Goal: Task Accomplishment & Management: Use online tool/utility

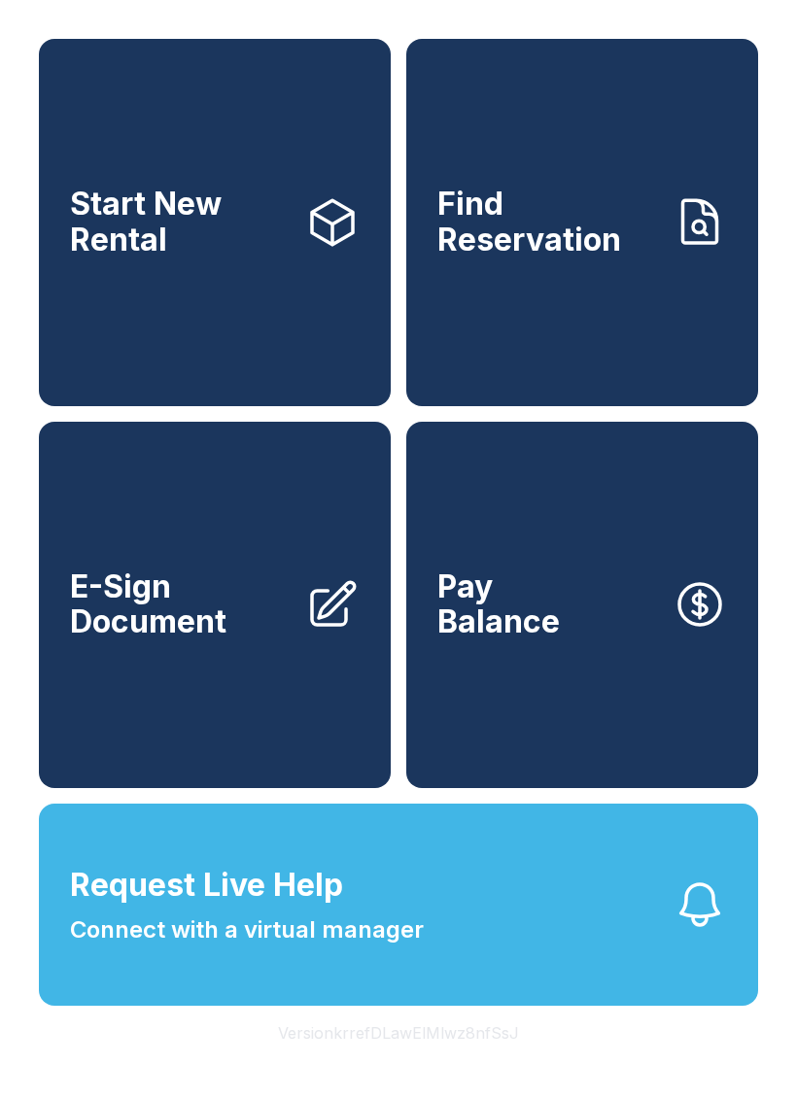
click at [201, 630] on span "E-Sign Document" at bounding box center [180, 604] width 220 height 71
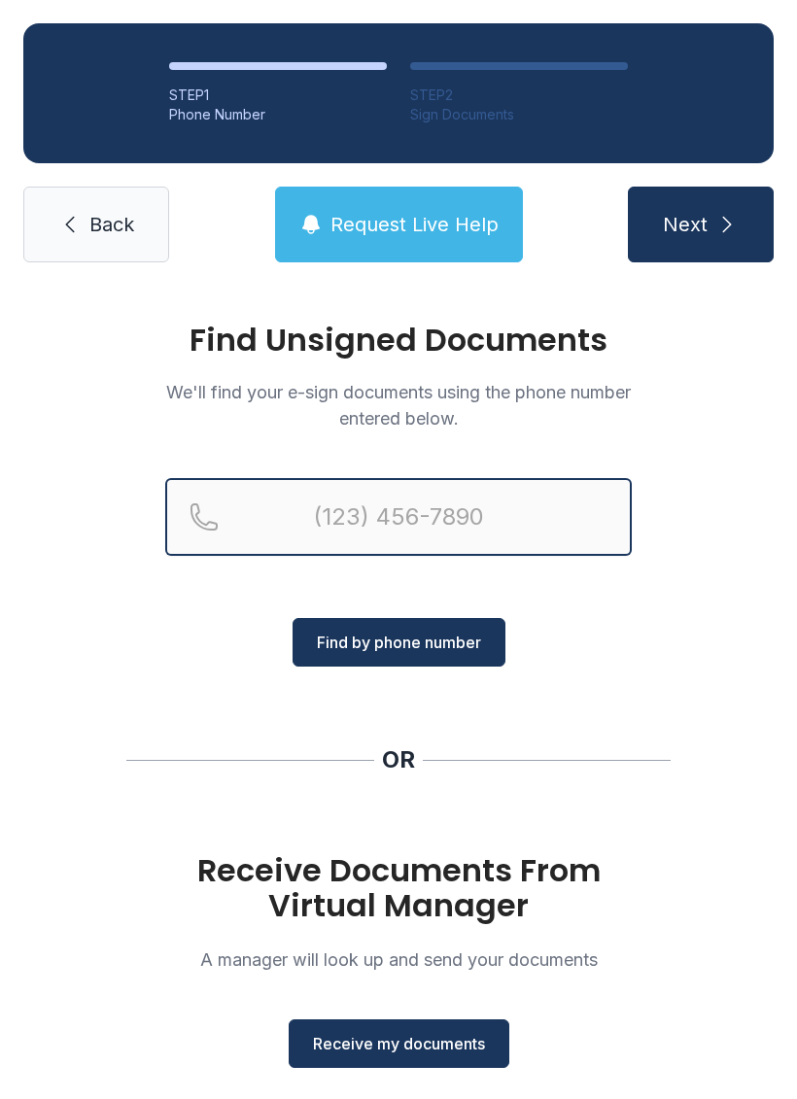
click at [463, 530] on input "Reservation phone number" at bounding box center [398, 517] width 466 height 78
type input "[PHONE_NUMBER]"
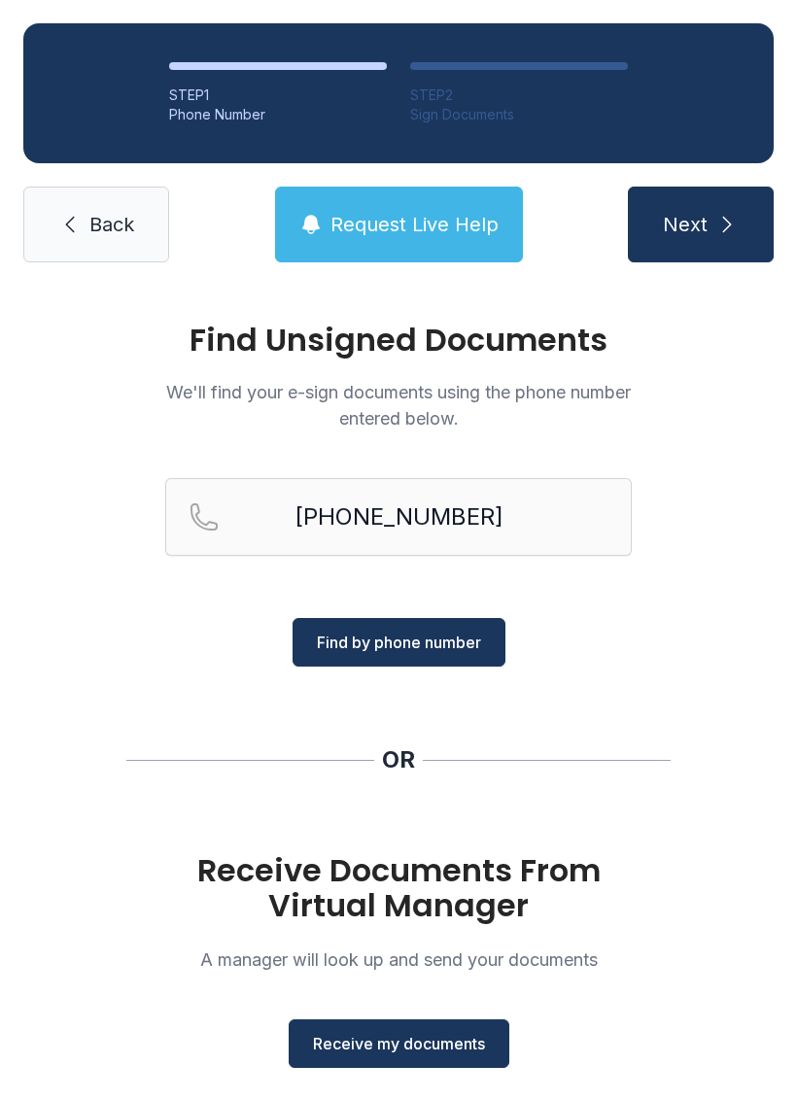
click at [415, 638] on span "Find by phone number" at bounding box center [399, 641] width 164 height 23
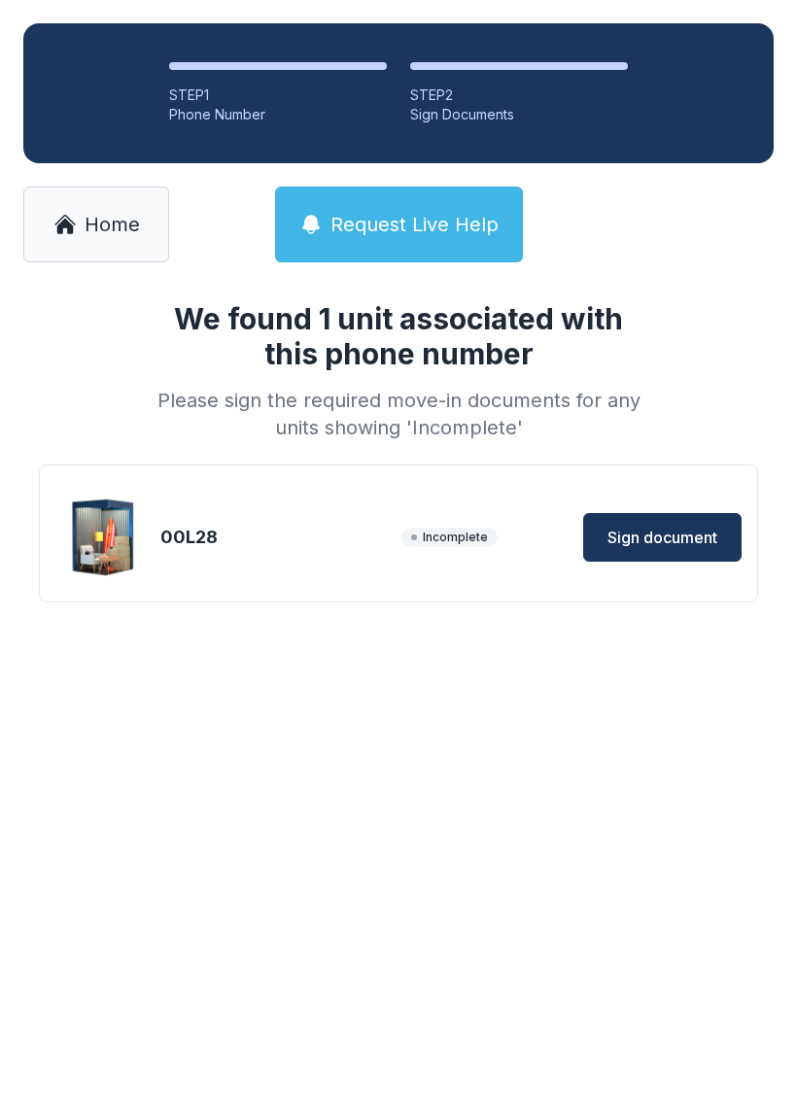
click at [695, 539] on span "Sign document" at bounding box center [662, 537] width 110 height 23
click at [462, 225] on span "Request Live Help" at bounding box center [414, 224] width 168 height 27
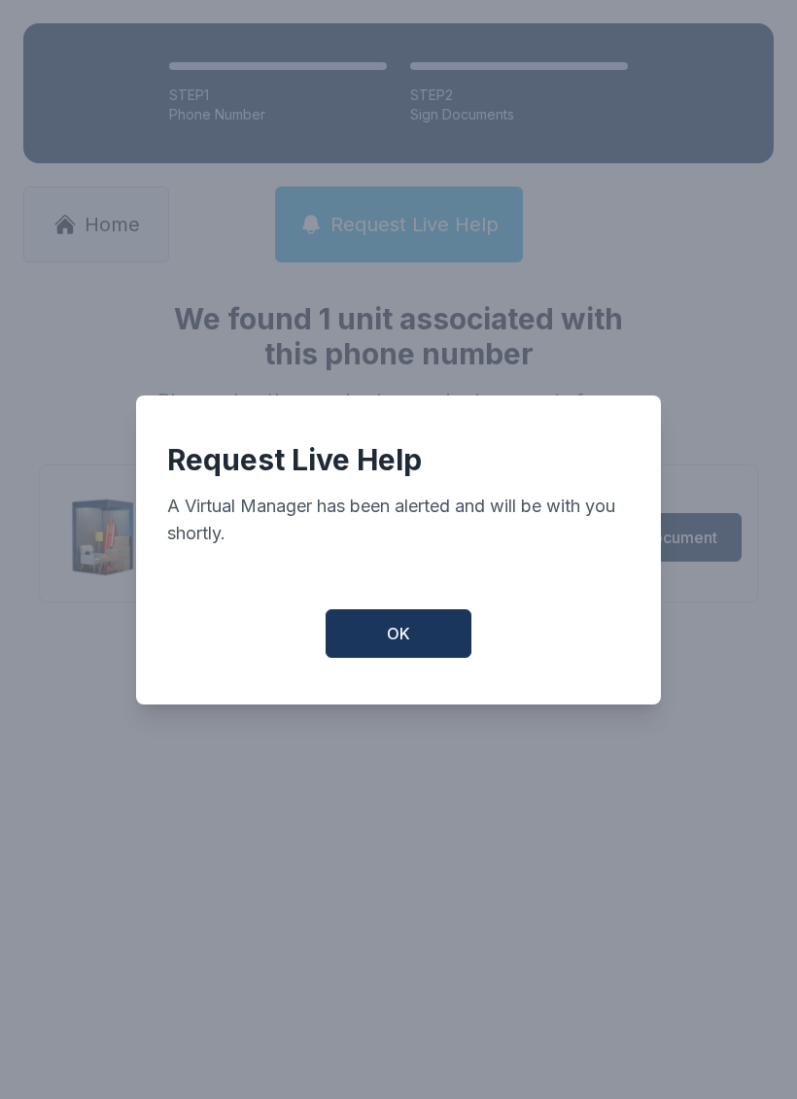
click at [431, 624] on button "OK" at bounding box center [398, 633] width 146 height 49
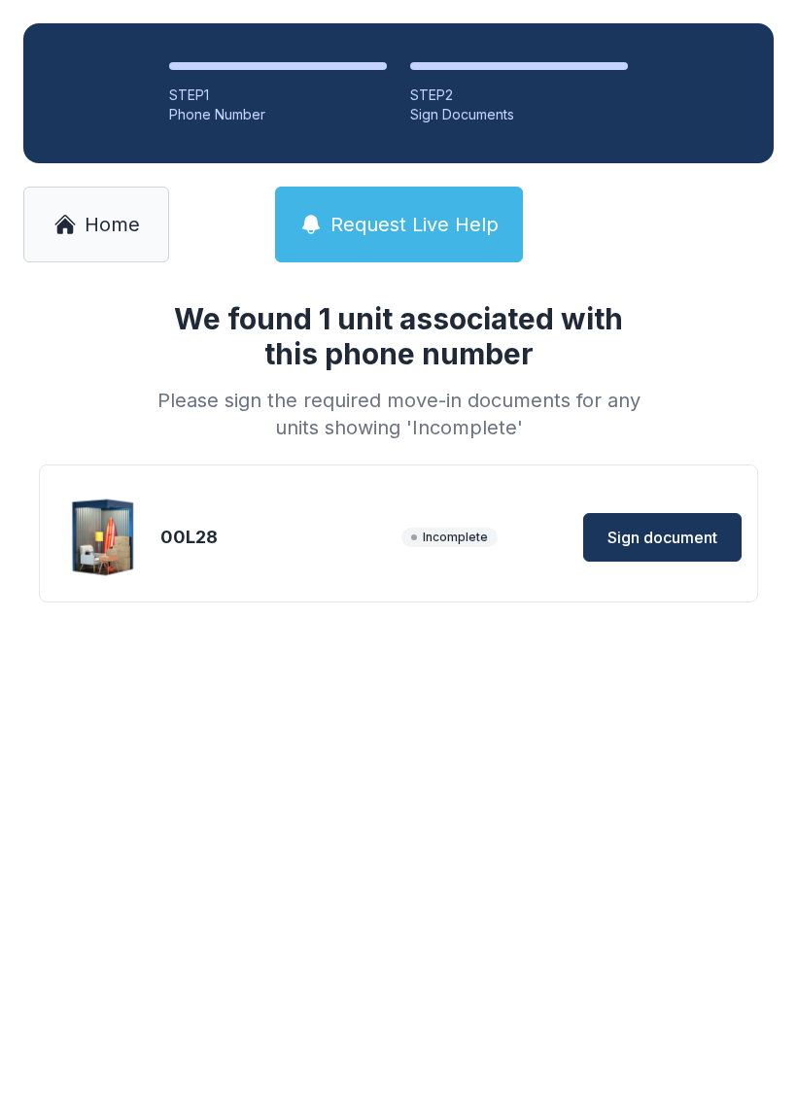
click at [121, 212] on span "Home" at bounding box center [112, 224] width 55 height 27
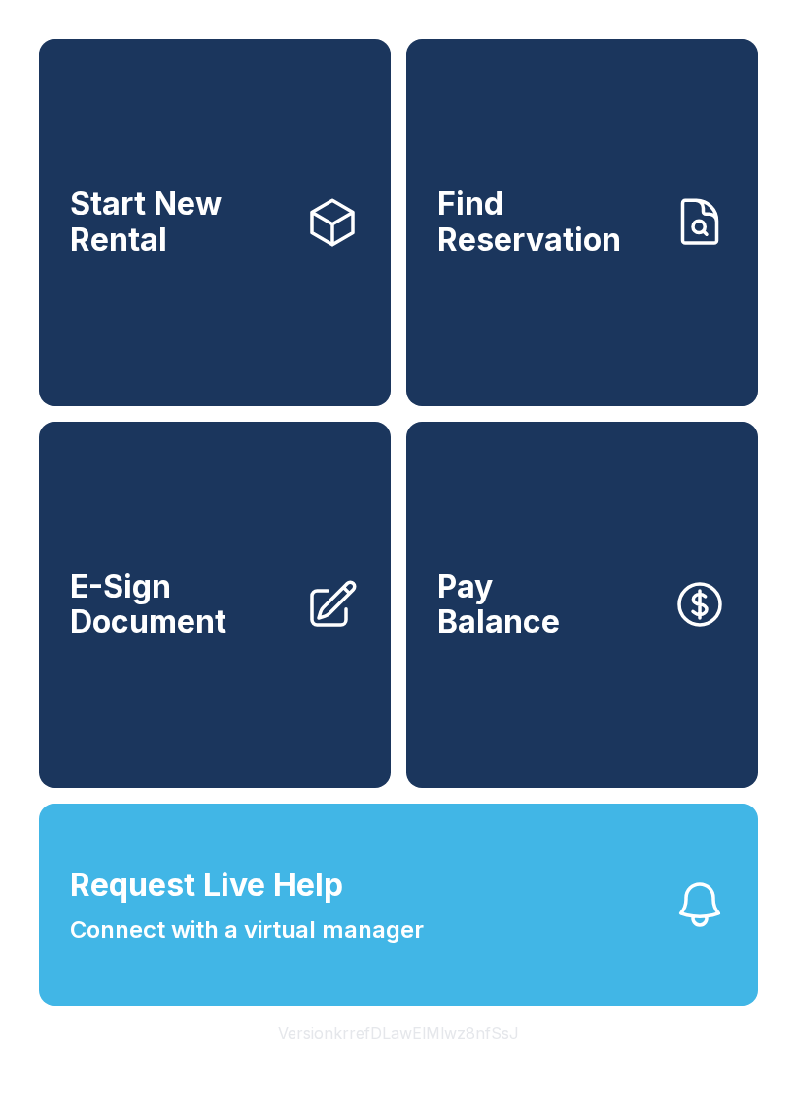
click at [187, 741] on link "E-Sign Document" at bounding box center [215, 605] width 352 height 367
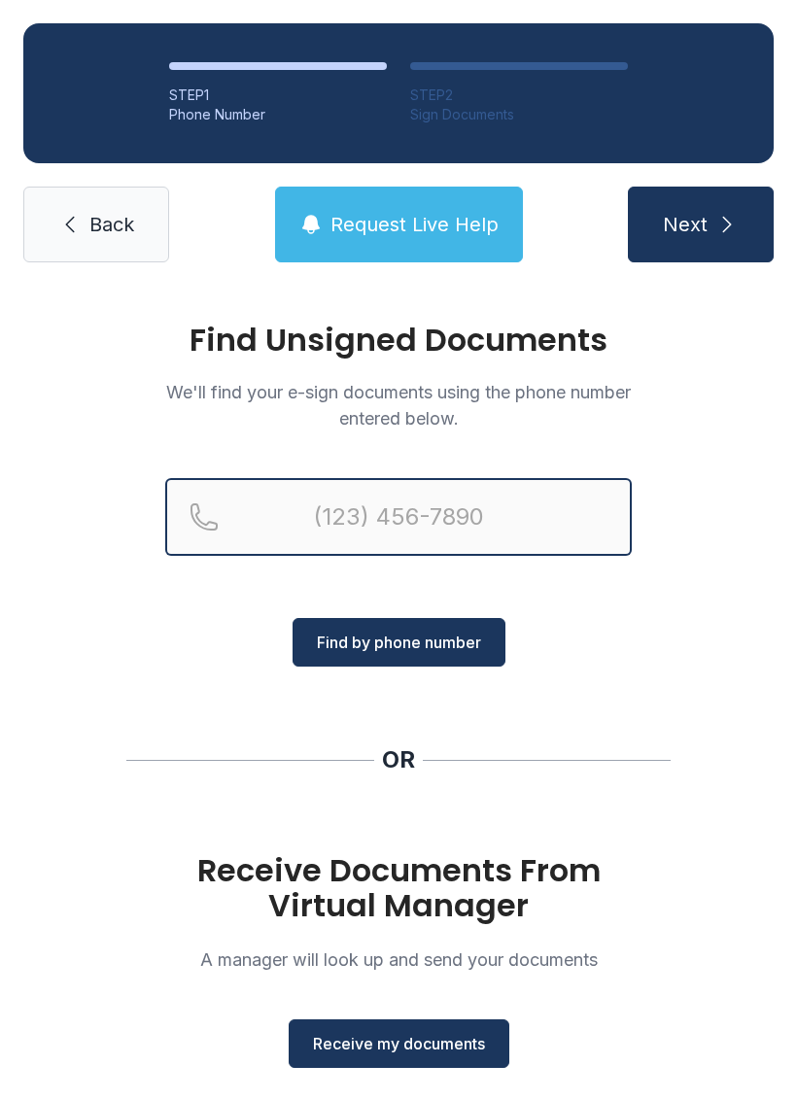
click at [352, 513] on input "Reservation phone number" at bounding box center [398, 517] width 466 height 78
type input "[PHONE_NUMBER]"
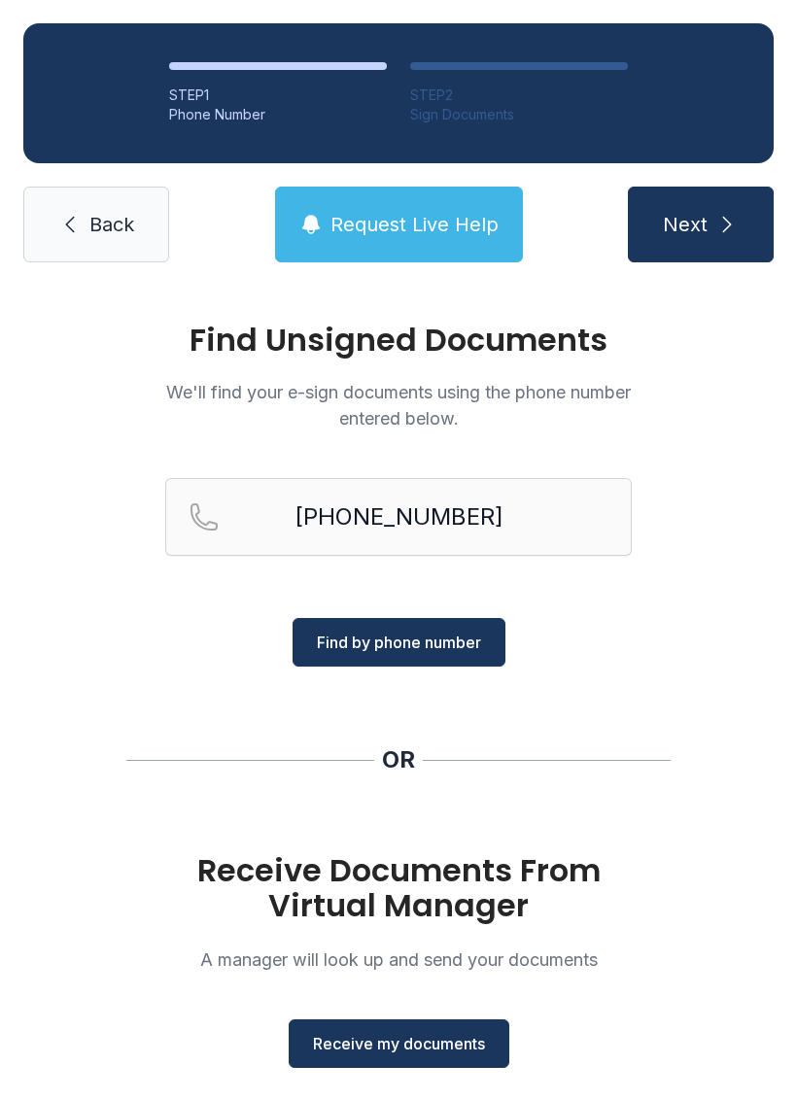
click at [406, 645] on span "Find by phone number" at bounding box center [399, 641] width 164 height 23
click at [399, 647] on span "Find by phone number" at bounding box center [399, 641] width 164 height 23
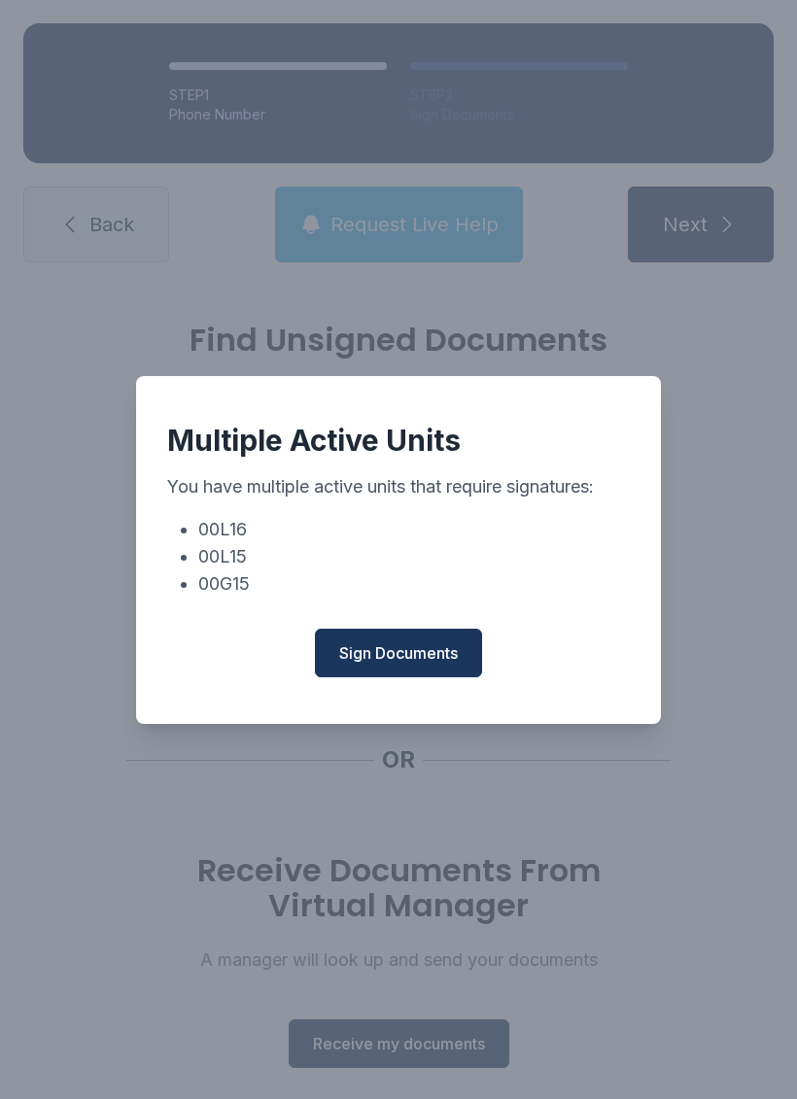
click at [426, 664] on span "Sign Documents" at bounding box center [398, 652] width 119 height 23
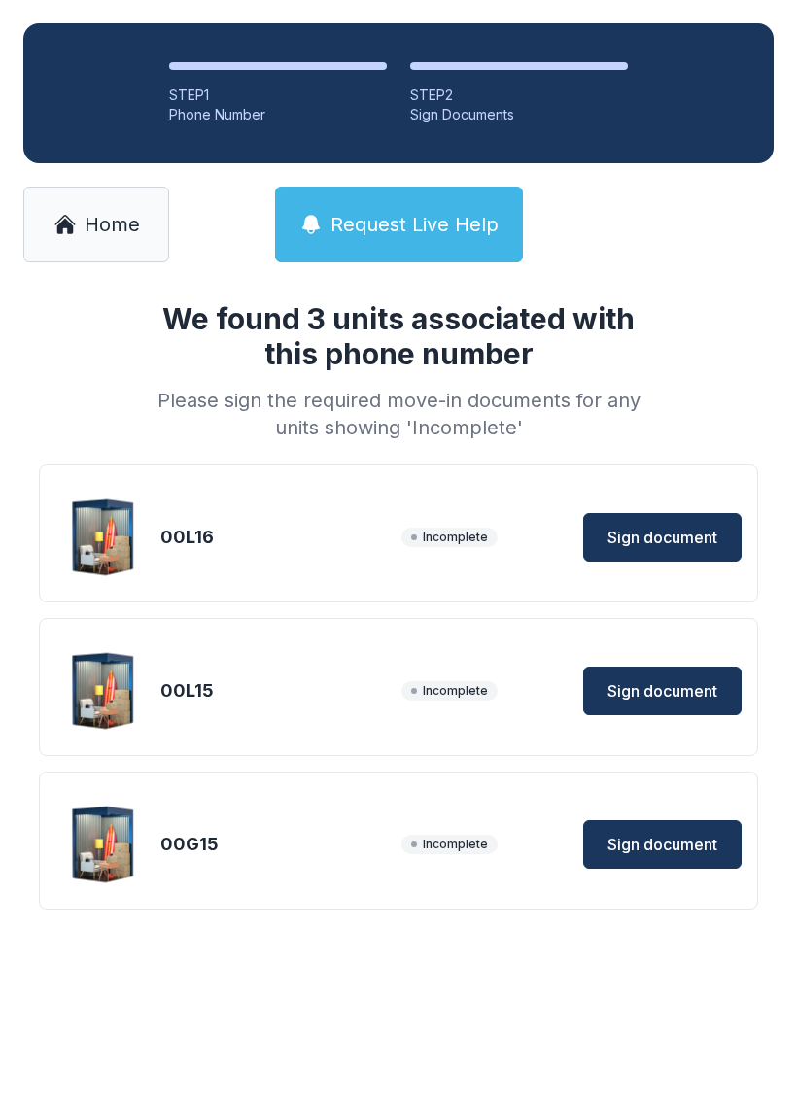
click at [650, 530] on span "Sign document" at bounding box center [662, 537] width 110 height 23
click at [675, 529] on span "Sign document" at bounding box center [662, 537] width 110 height 23
click at [723, 844] on button "Sign document" at bounding box center [662, 844] width 158 height 49
click at [683, 857] on button "Sign document" at bounding box center [662, 844] width 158 height 49
click at [662, 696] on span "Sign document" at bounding box center [662, 690] width 110 height 23
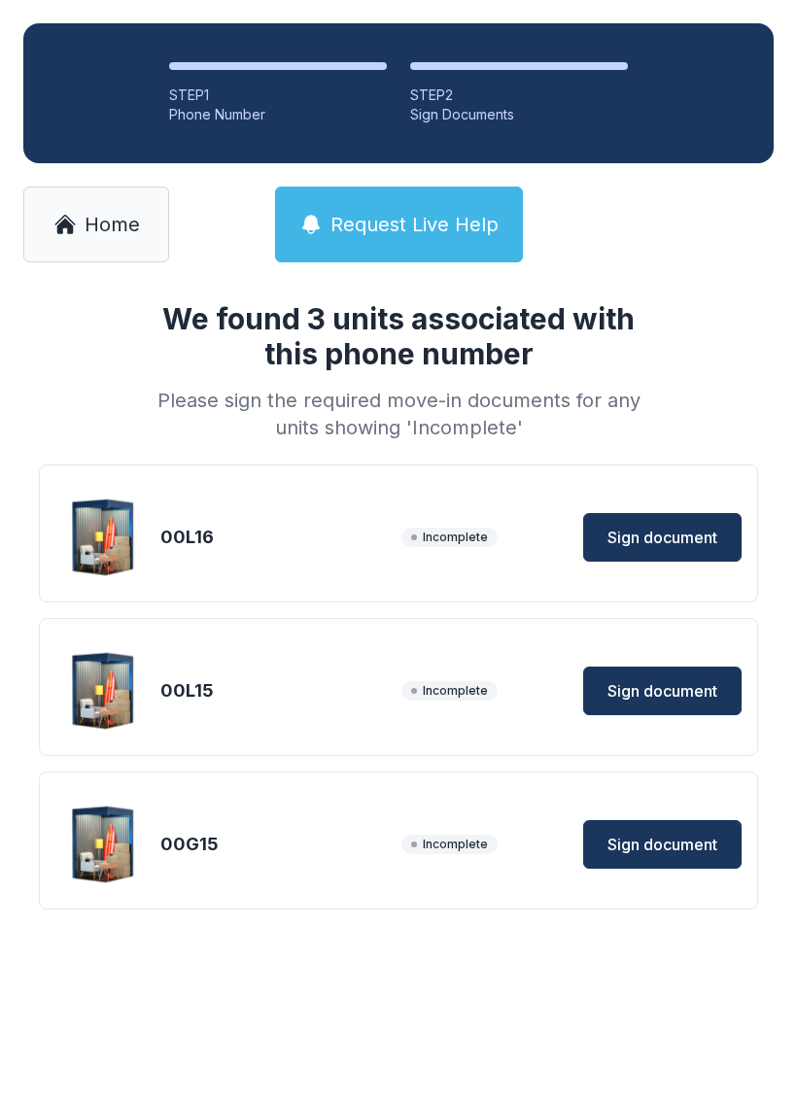
click at [93, 218] on span "Home" at bounding box center [112, 224] width 55 height 27
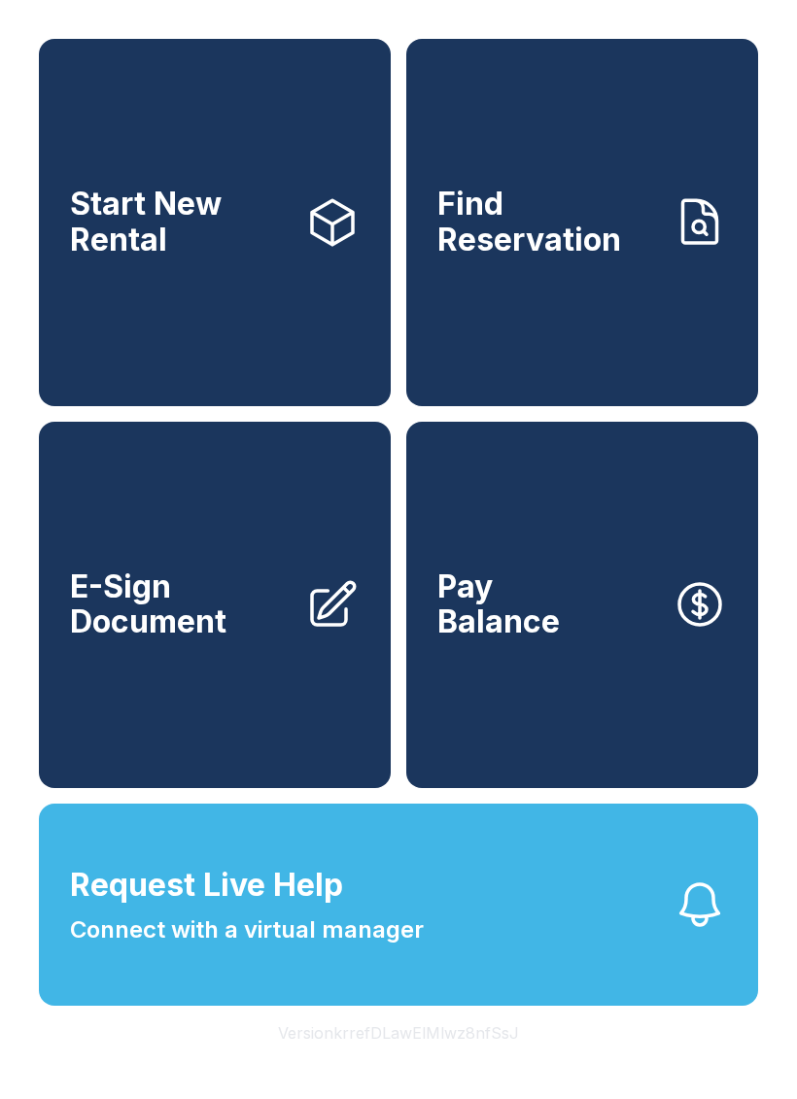
click at [229, 689] on link "E-Sign Document" at bounding box center [215, 605] width 352 height 367
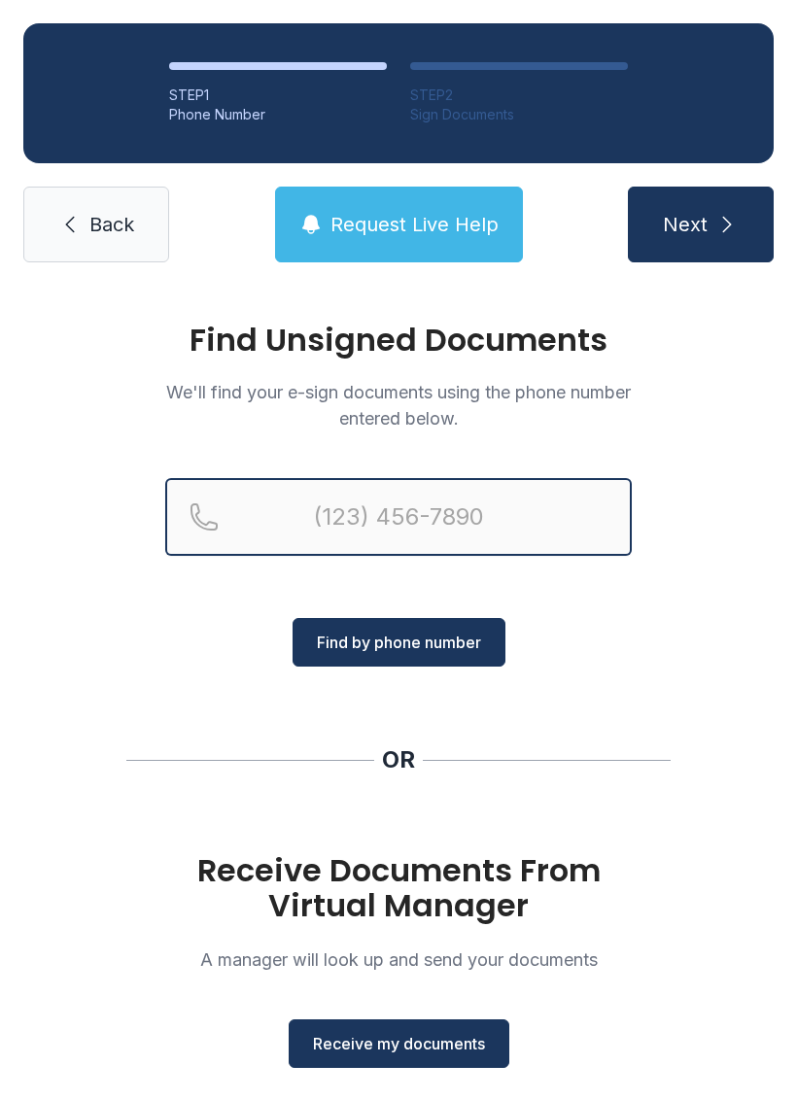
click at [361, 501] on input "Reservation phone number" at bounding box center [398, 517] width 466 height 78
type input "(81"
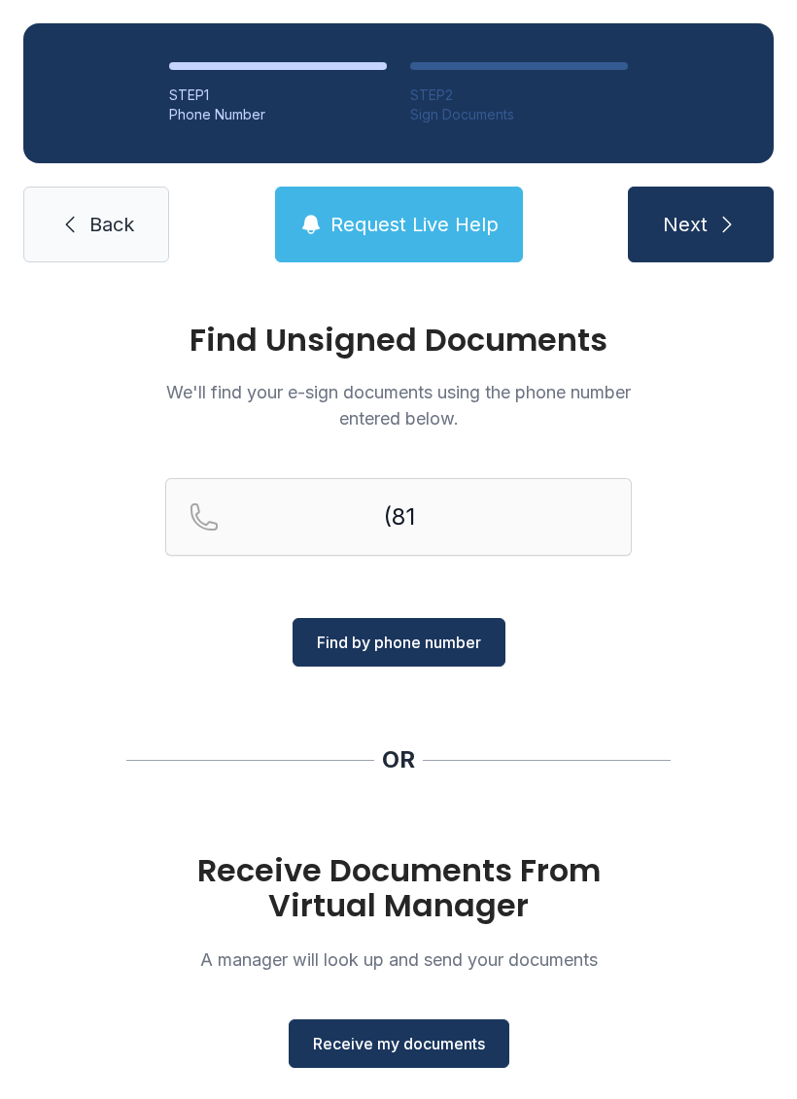
click at [259, 732] on div "Find Unsigned Documents We'll find your e-sign documents using the phone number…" at bounding box center [398, 716] width 797 height 860
click at [390, 1043] on span "Receive my documents" at bounding box center [399, 1043] width 172 height 23
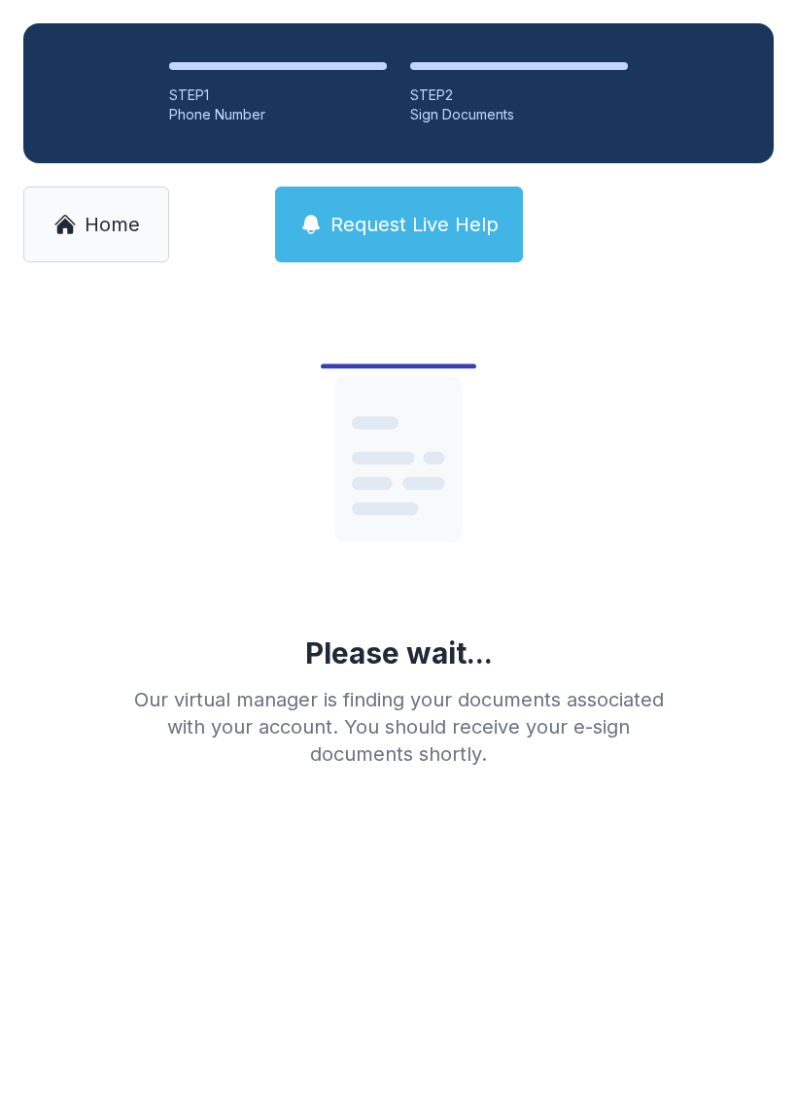
click at [110, 205] on link "Home" at bounding box center [96, 225] width 146 height 76
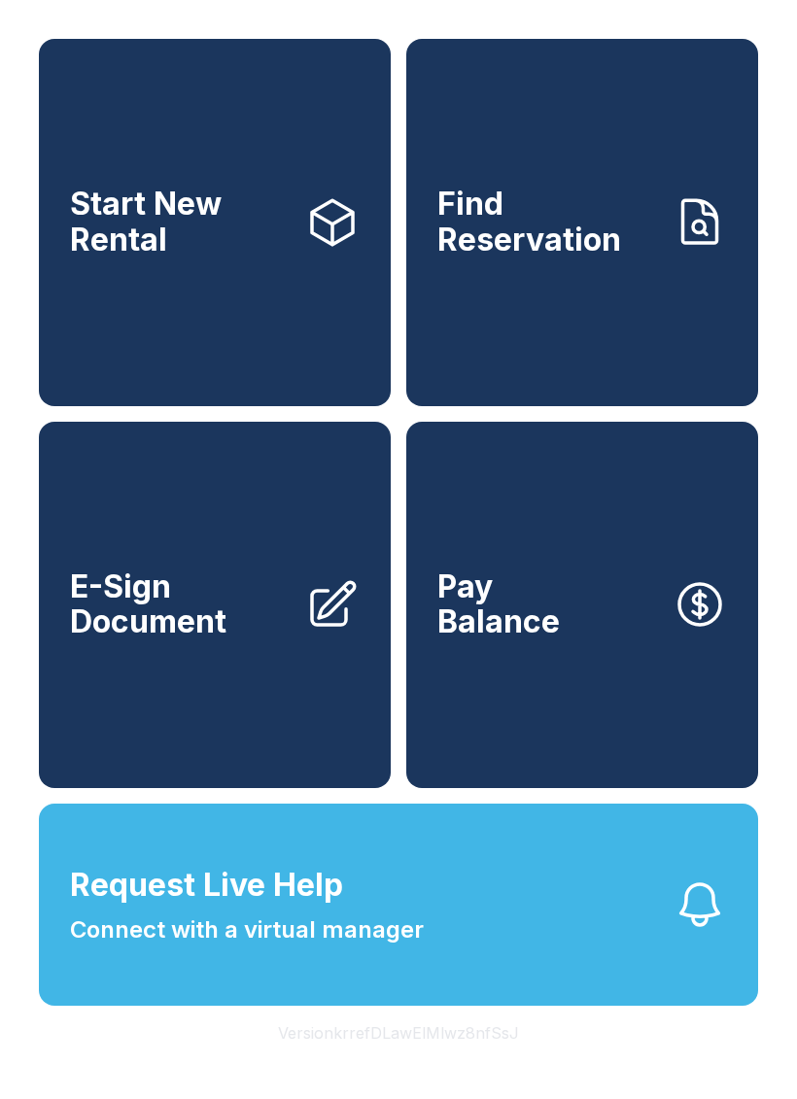
click at [249, 640] on span "E-Sign Document" at bounding box center [180, 604] width 220 height 71
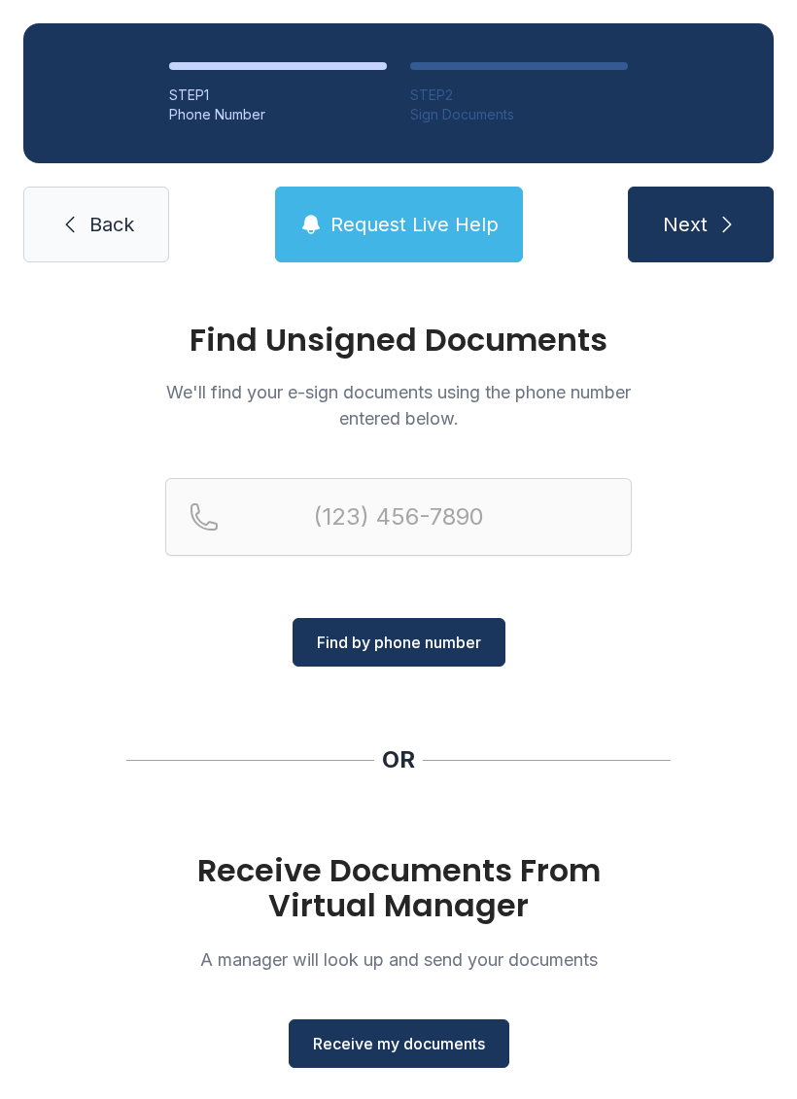
click at [378, 1037] on span "Receive my documents" at bounding box center [399, 1043] width 172 height 23
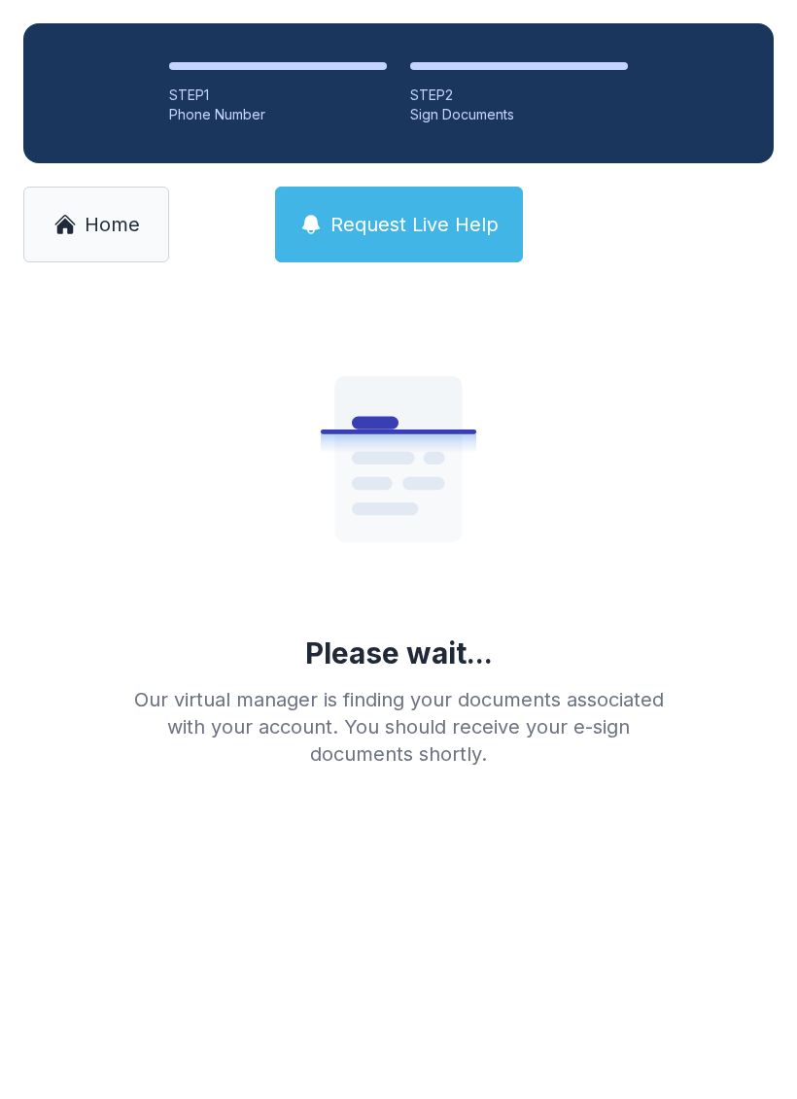
click at [77, 211] on link "Home" at bounding box center [96, 225] width 146 height 76
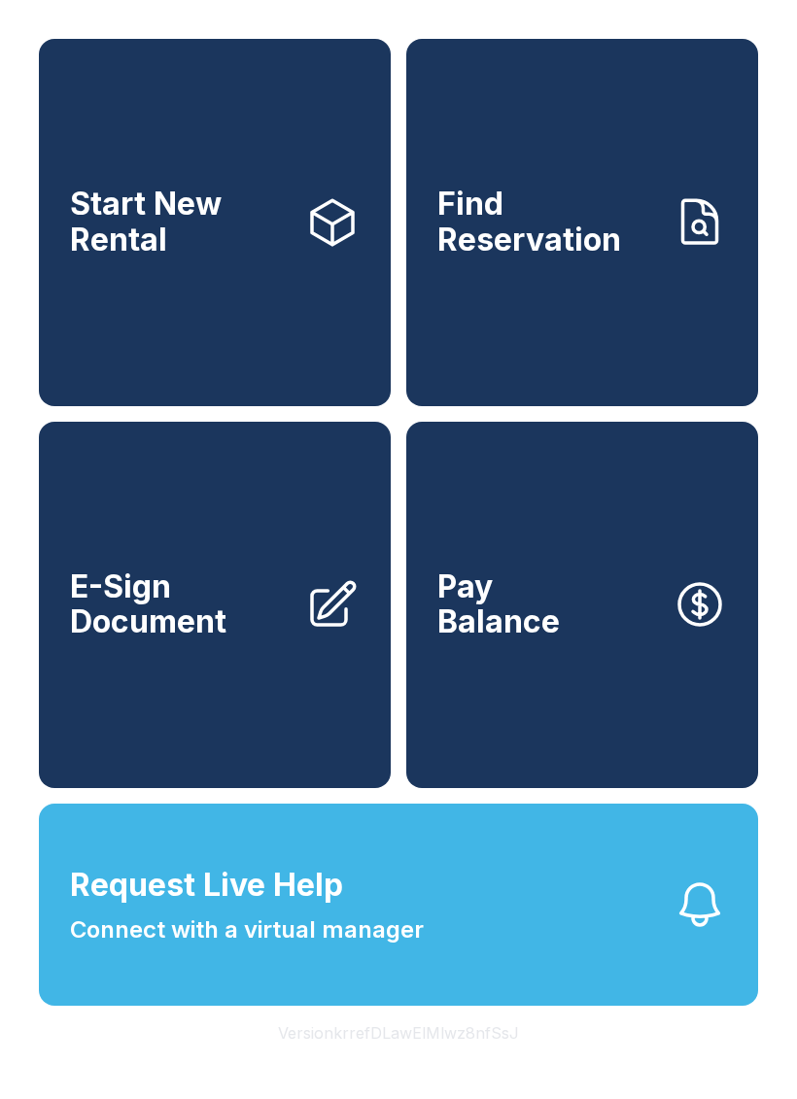
click at [183, 640] on span "E-Sign Document" at bounding box center [180, 604] width 220 height 71
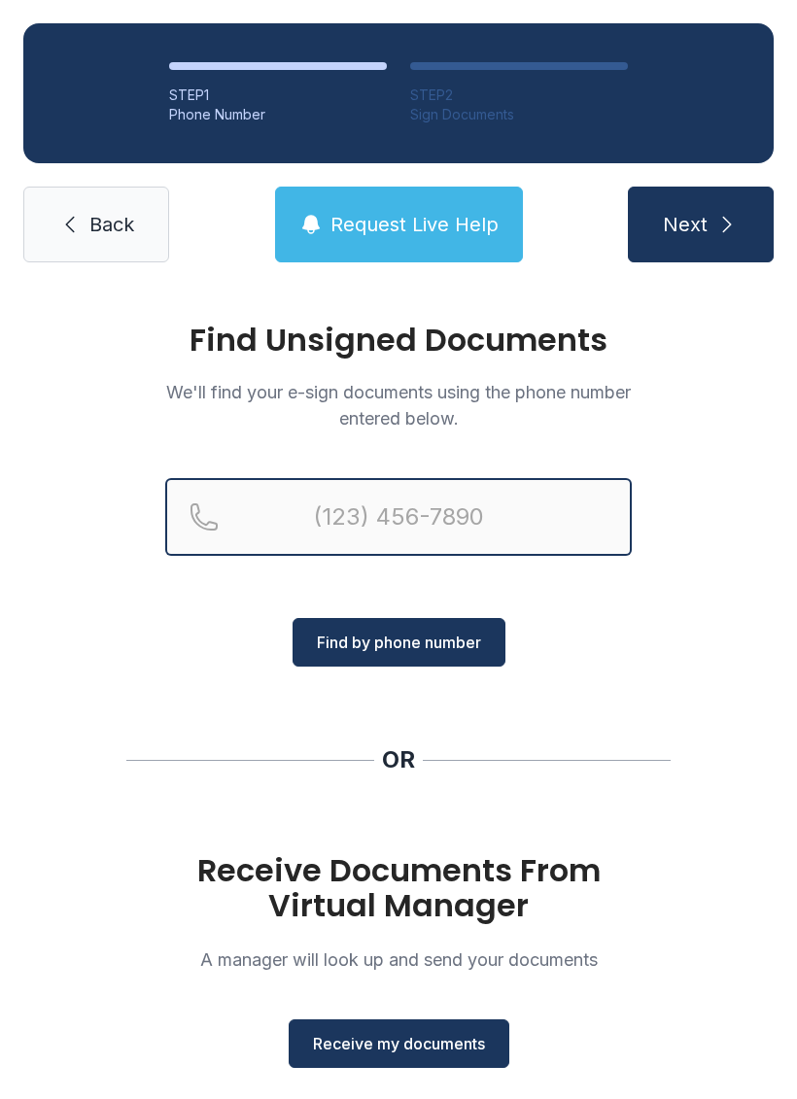
click at [362, 507] on input "Reservation phone number" at bounding box center [398, 517] width 466 height 78
type input "[PHONE_NUMBER]"
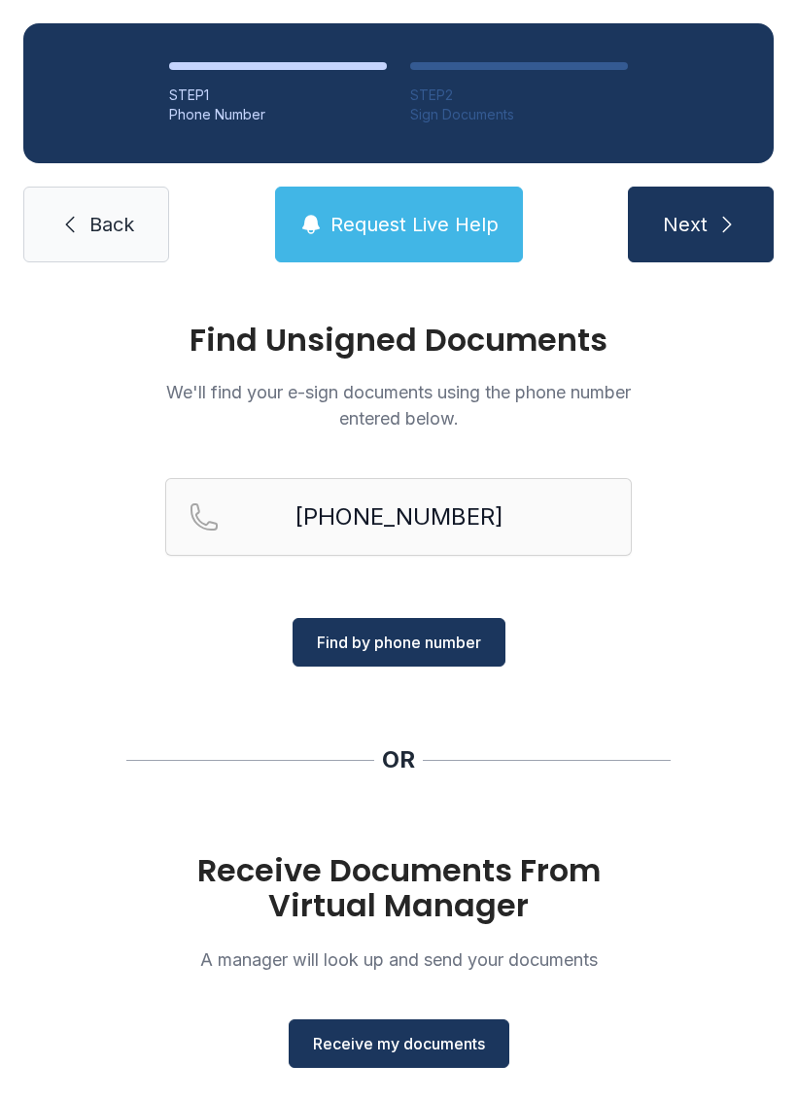
click at [388, 656] on button "Find by phone number" at bounding box center [398, 642] width 213 height 49
click at [365, 646] on span "Find by phone number" at bounding box center [399, 641] width 164 height 23
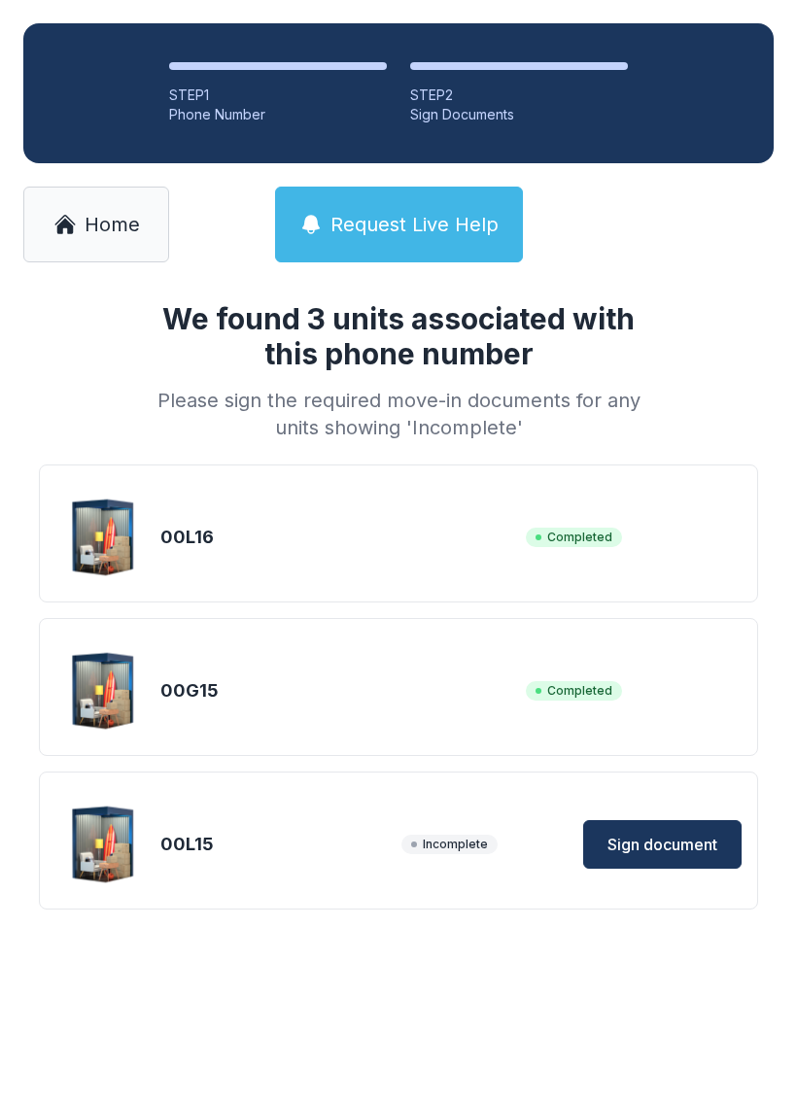
click at [663, 844] on span "Sign document" at bounding box center [662, 843] width 110 height 23
click at [85, 235] on span "Home" at bounding box center [112, 224] width 55 height 27
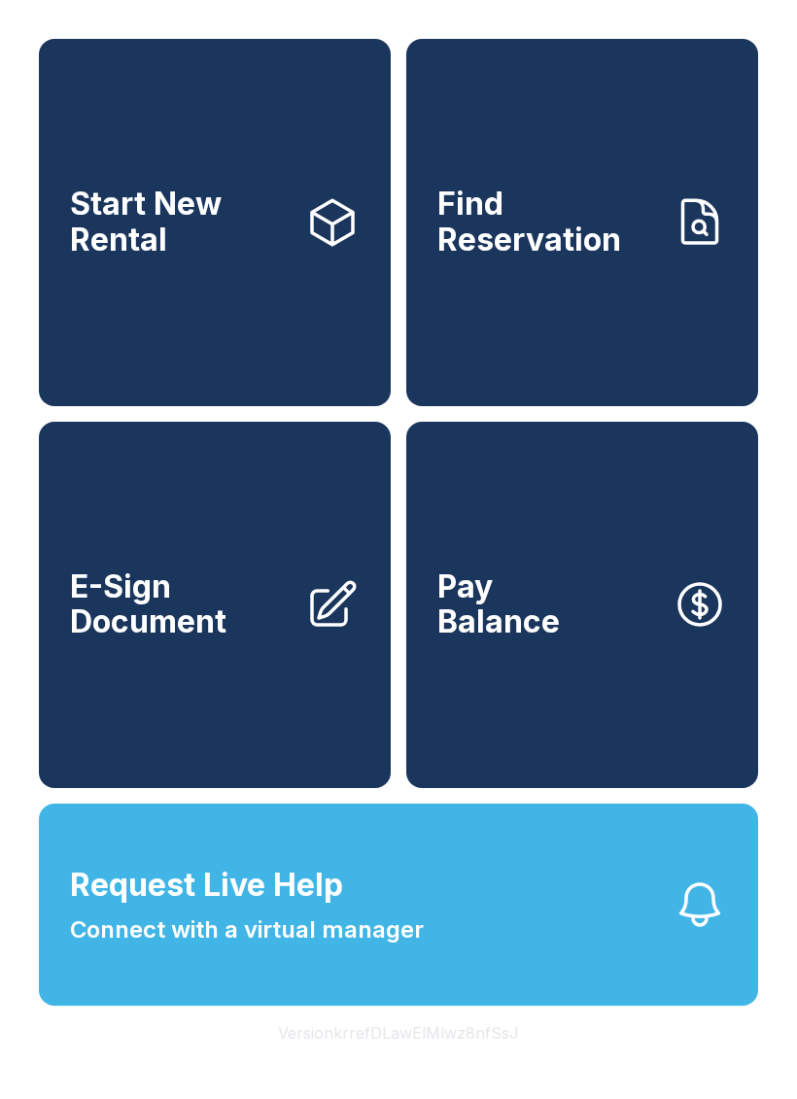
click at [193, 640] on span "E-Sign Document" at bounding box center [180, 604] width 220 height 71
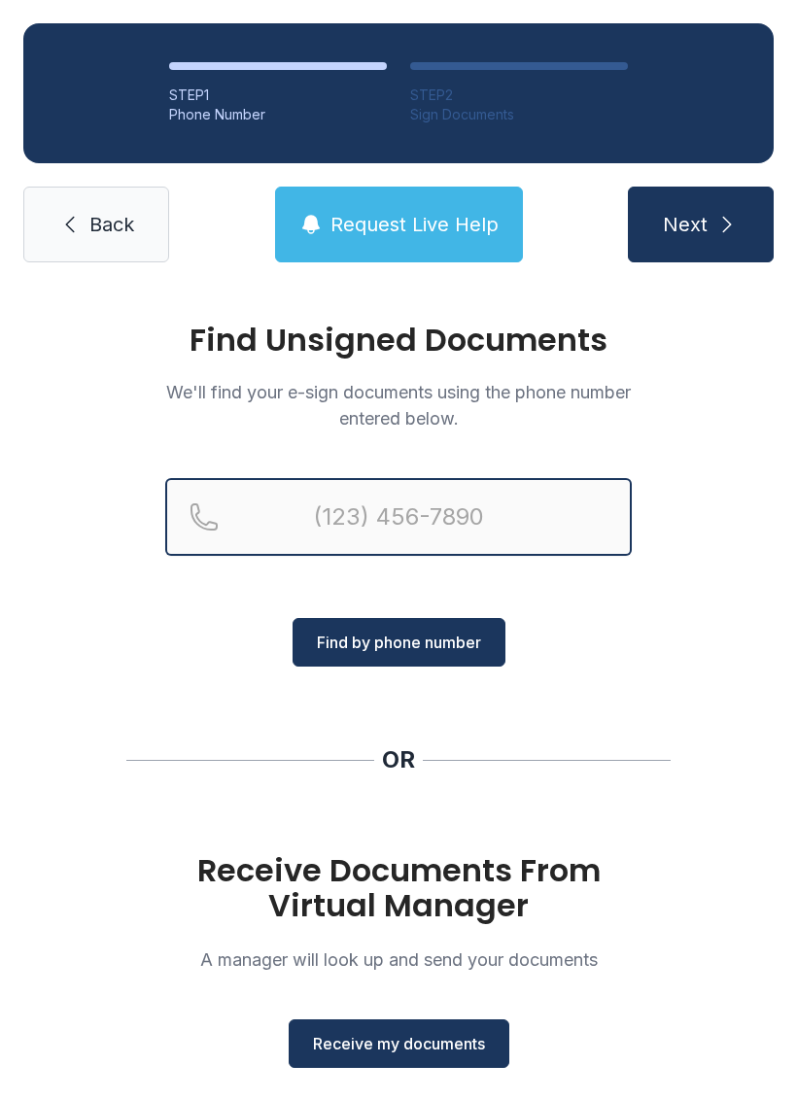
click at [359, 501] on input "Reservation phone number" at bounding box center [398, 517] width 466 height 78
type input "("
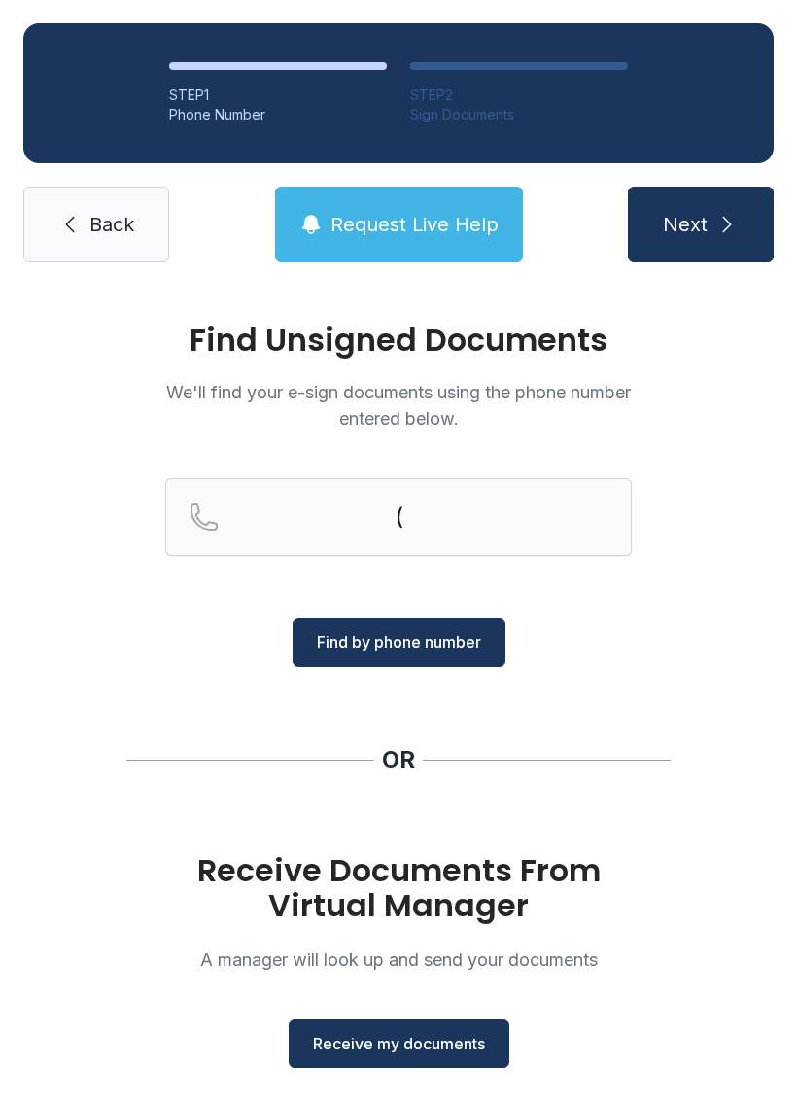
click at [72, 224] on icon at bounding box center [69, 224] width 23 height 23
